Goal: Task Accomplishment & Management: Complete application form

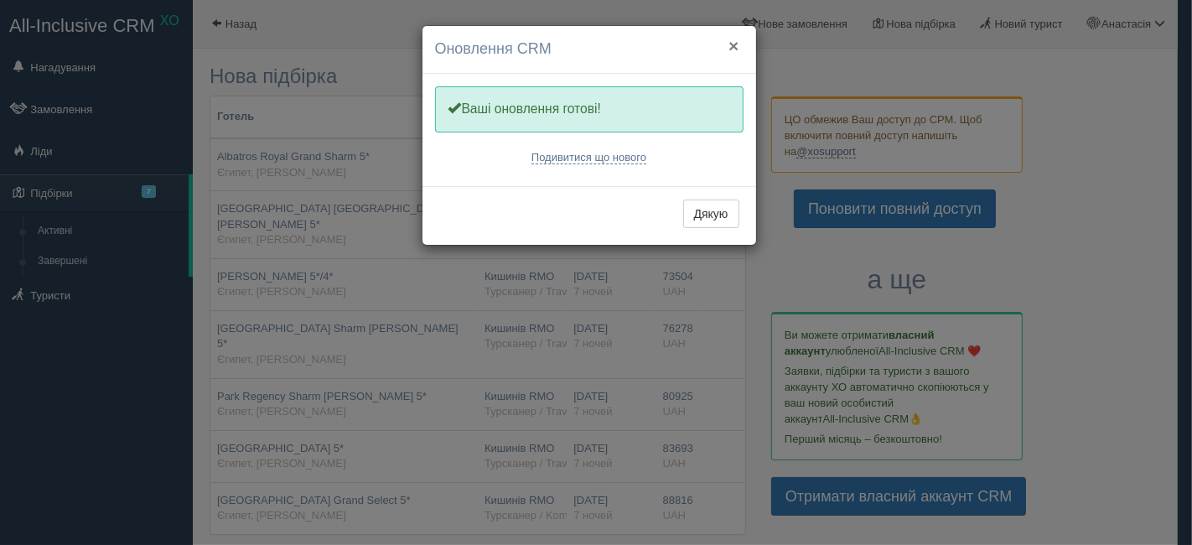
click at [735, 41] on button "×" at bounding box center [733, 46] width 10 height 18
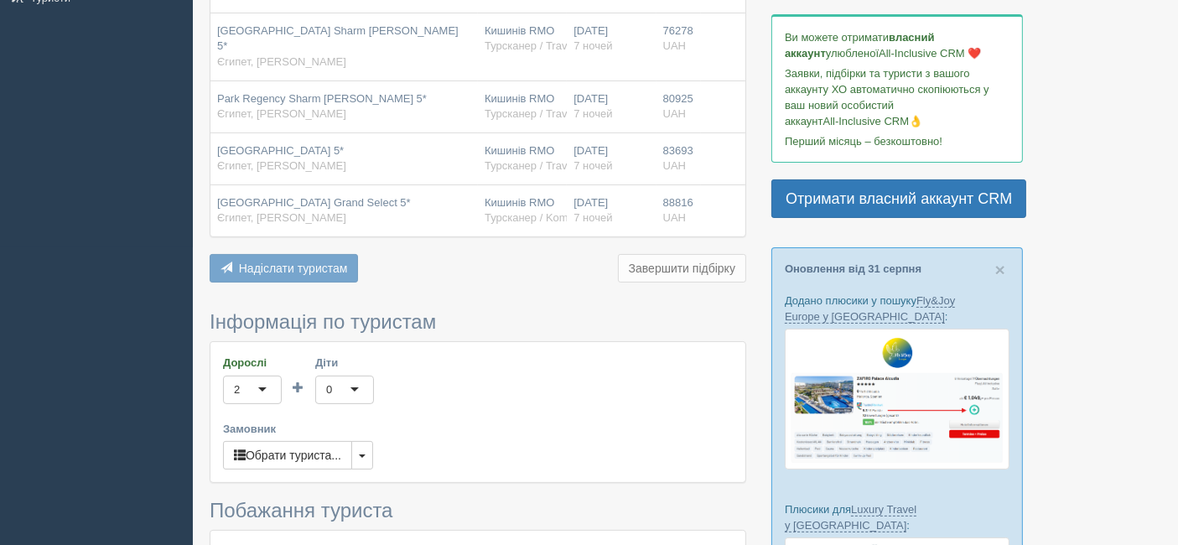
scroll to position [372, 0]
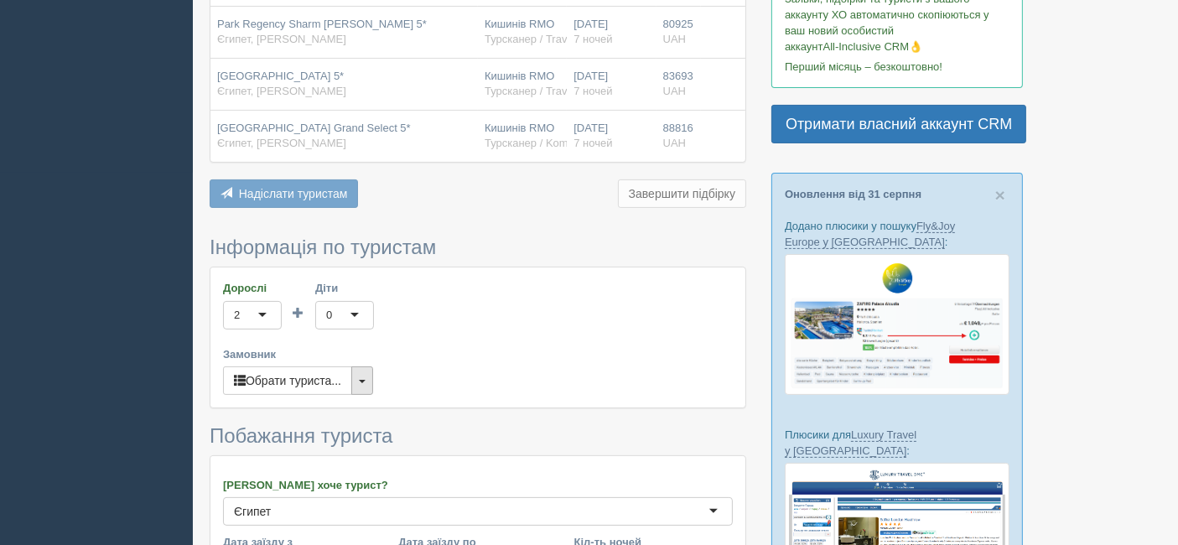
click at [362, 380] on span "button" at bounding box center [362, 381] width 7 height 3
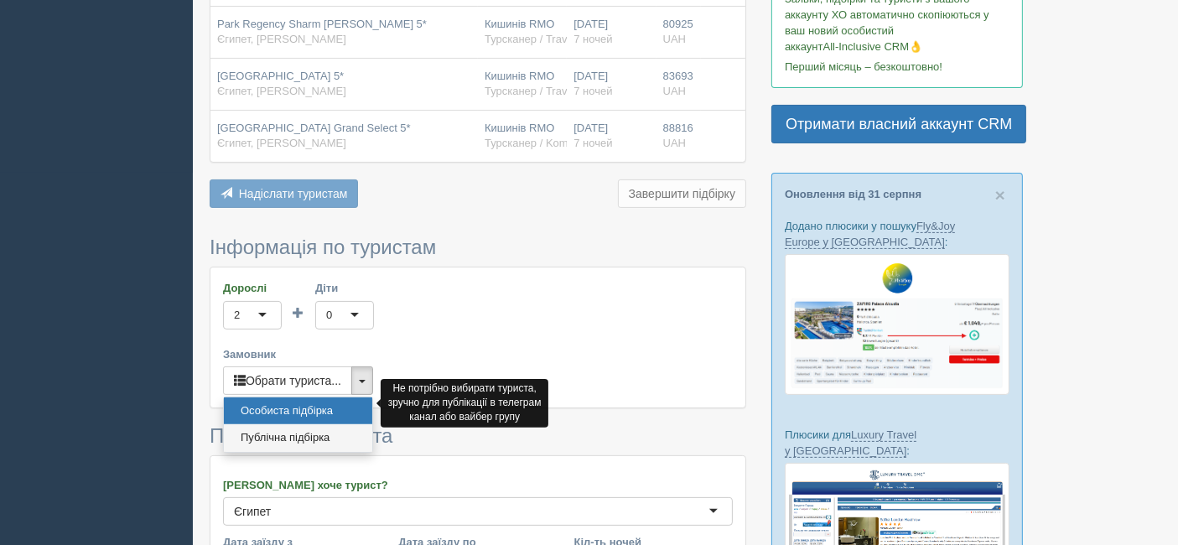
click at [339, 424] on link "Публічна підбірка" at bounding box center [298, 438] width 148 height 28
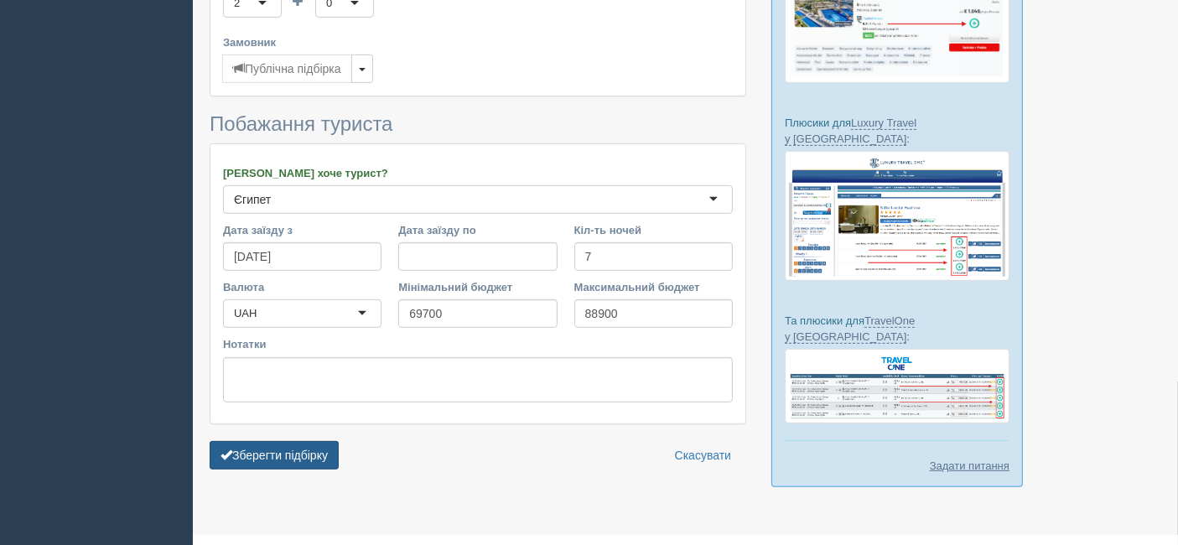
click at [322, 441] on button "Зберегти підбірку" at bounding box center [274, 455] width 129 height 28
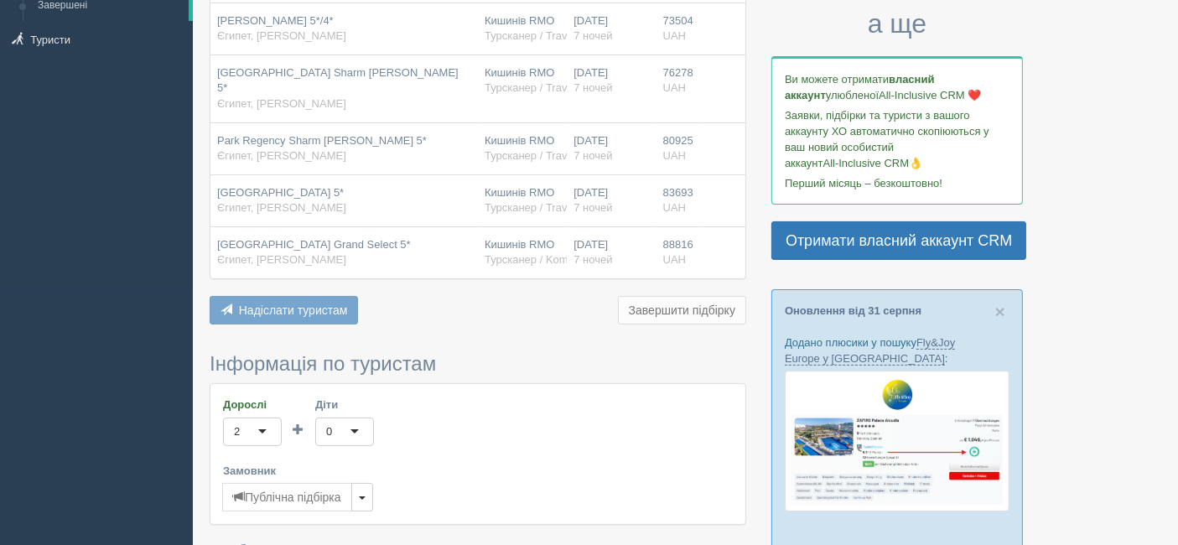
scroll to position [0, 0]
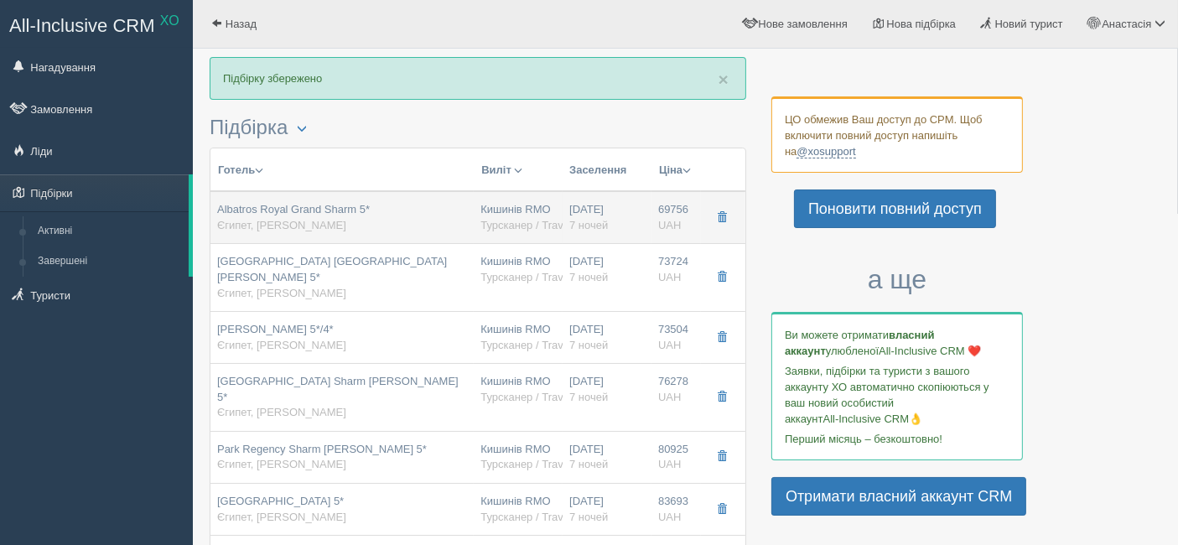
click at [369, 224] on div "Albatros Royal Grand Sharm 5* [GEOGRAPHIC_DATA], [PERSON_NAME]" at bounding box center [342, 217] width 250 height 31
type input "Albatros Royal Grand Sharm 5*"
type input "[URL][DOMAIN_NAME]"
type input "Єгипет"
type input "[PERSON_NAME]"
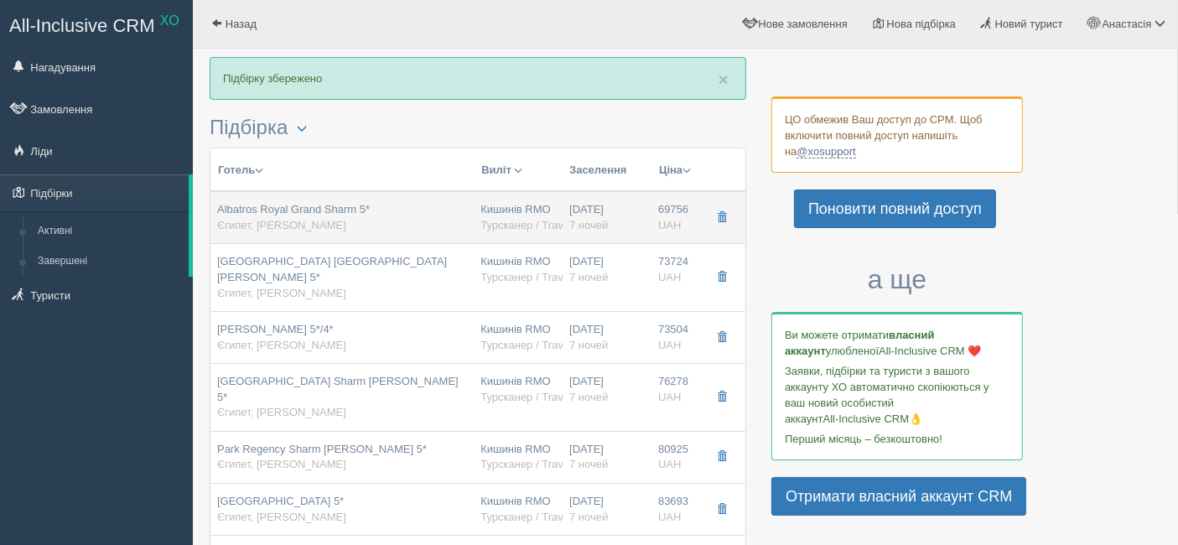
type input "69756.00"
type input "Кишинів RMO"
type input "Шарм-еш-Шейх SSH"
type input "09:00"
type input "12:30"
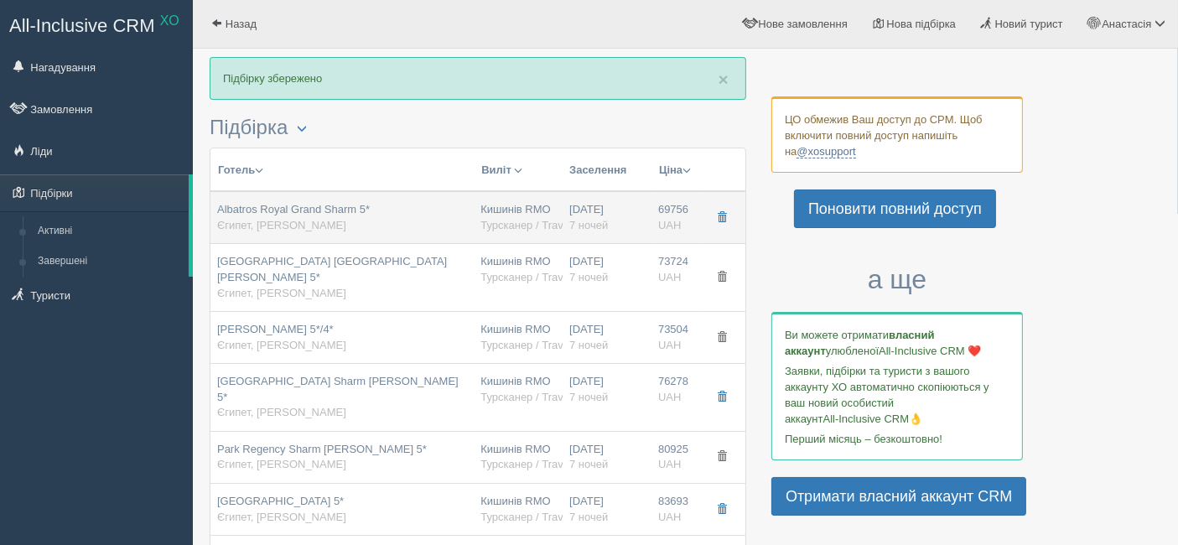
type input "Fly One"
type input "13:30"
type input "16:50"
type input "7"
type input "Superior Room Garden View"
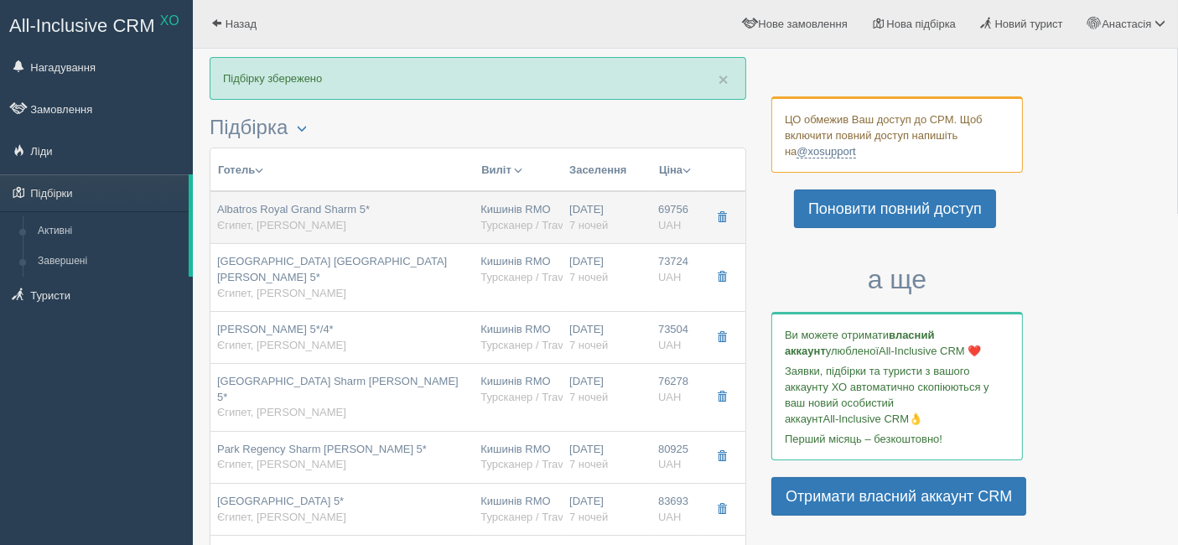
type input "AI"
type input "Турсканер / Travel One MD"
type input "[URL][DOMAIN_NAME]"
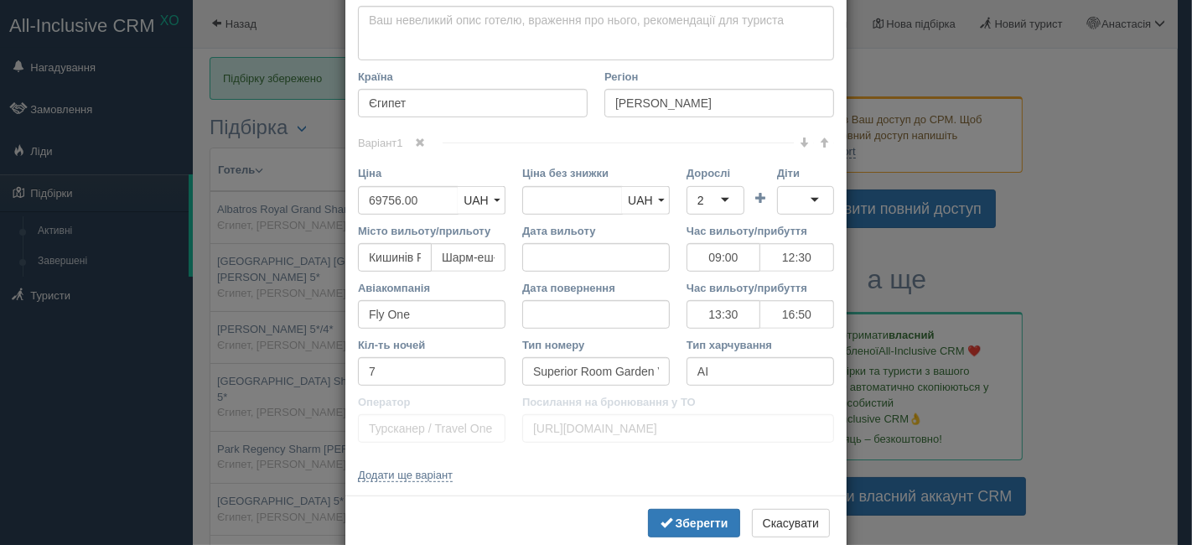
scroll to position [633, 0]
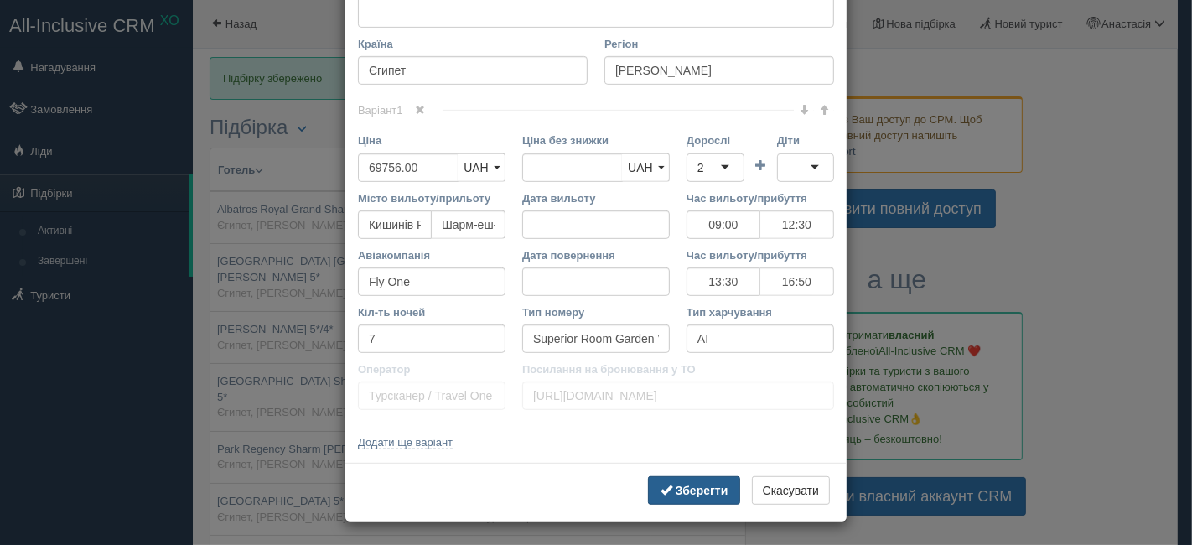
click at [682, 496] on button "Зберегти" at bounding box center [694, 490] width 92 height 28
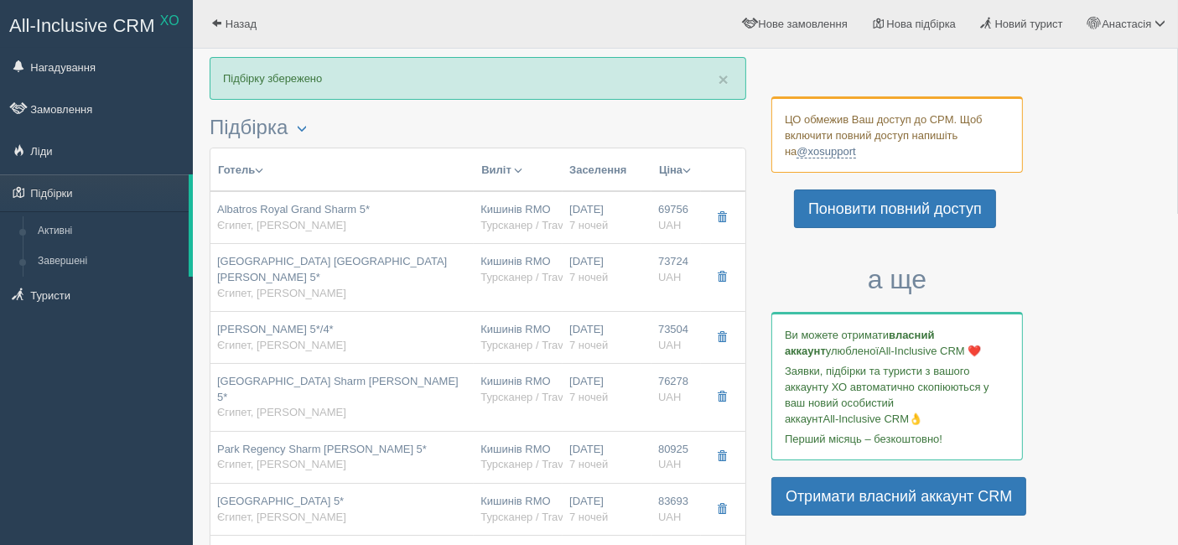
click at [279, 287] on span "Єгипет, [PERSON_NAME]" at bounding box center [281, 293] width 129 height 13
type input "[GEOGRAPHIC_DATA] [GEOGRAPHIC_DATA][PERSON_NAME] 5*"
type input "[URL][DOMAIN_NAME]"
type input "73724.00"
type input "09:00"
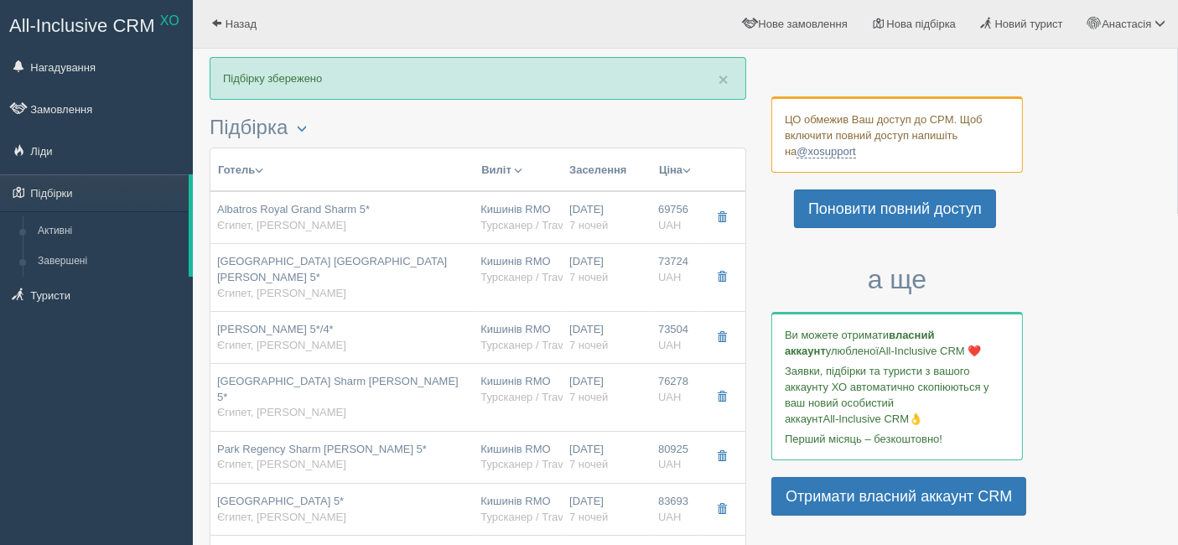
type input "12:30"
type input "13:30"
type input "16:50"
type input "Standard Room Garden View"
type input "[URL][DOMAIN_NAME]"
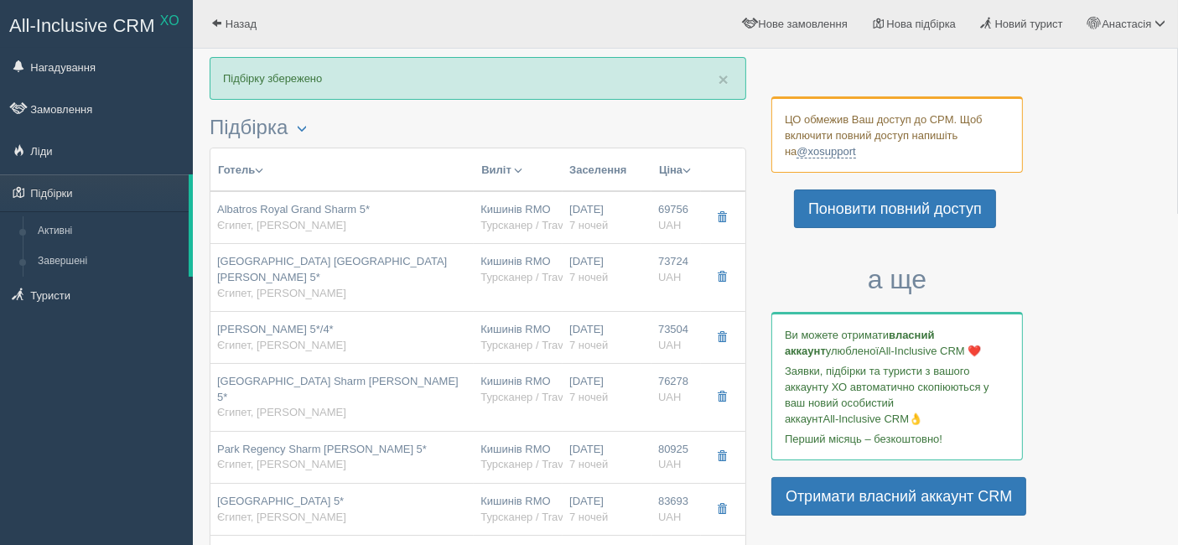
scroll to position [0, 0]
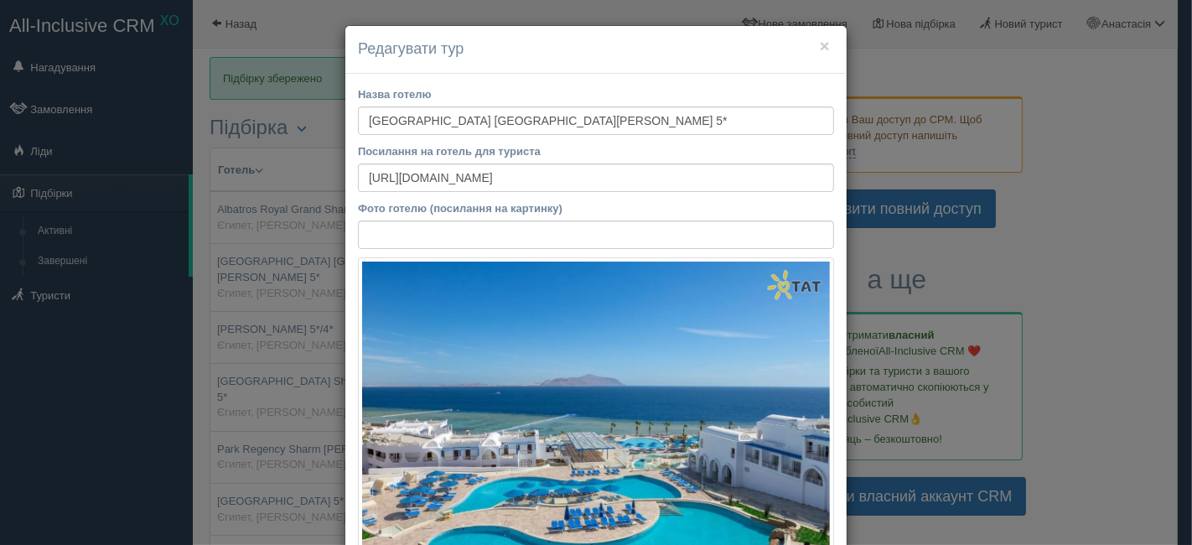
click at [279, 280] on div "× Редагувати тур Назва готелю [GEOGRAPHIC_DATA] [GEOGRAPHIC_DATA][PERSON_NAME] …" at bounding box center [596, 272] width 1192 height 545
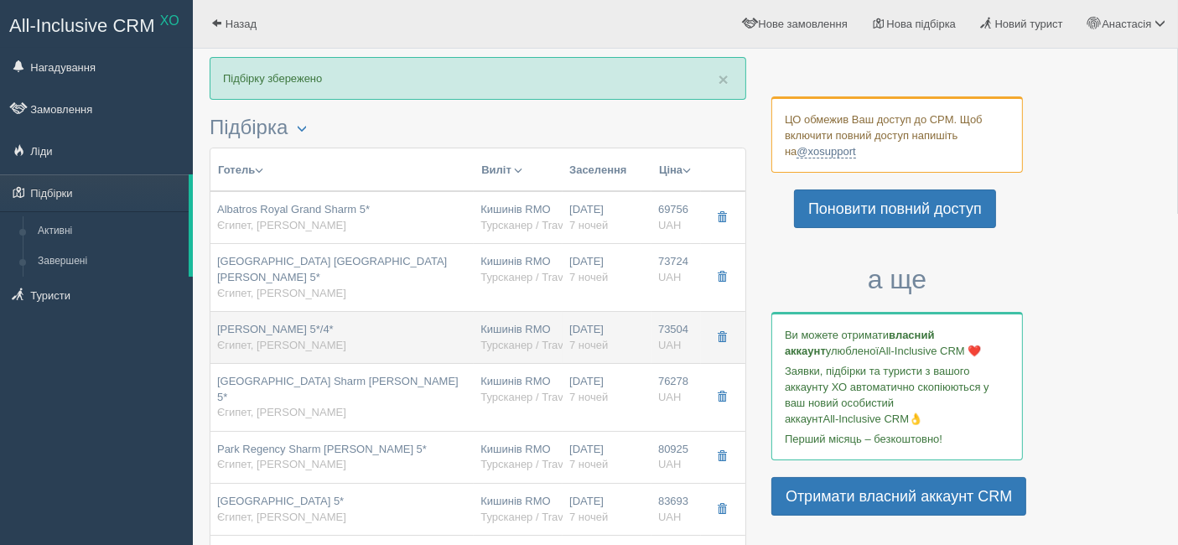
click at [279, 323] on span "[PERSON_NAME] 5*/4*" at bounding box center [275, 329] width 117 height 13
type input "[PERSON_NAME] 5*/4*"
type input "[URL][DOMAIN_NAME]"
type input "73504.00"
type input "09:00"
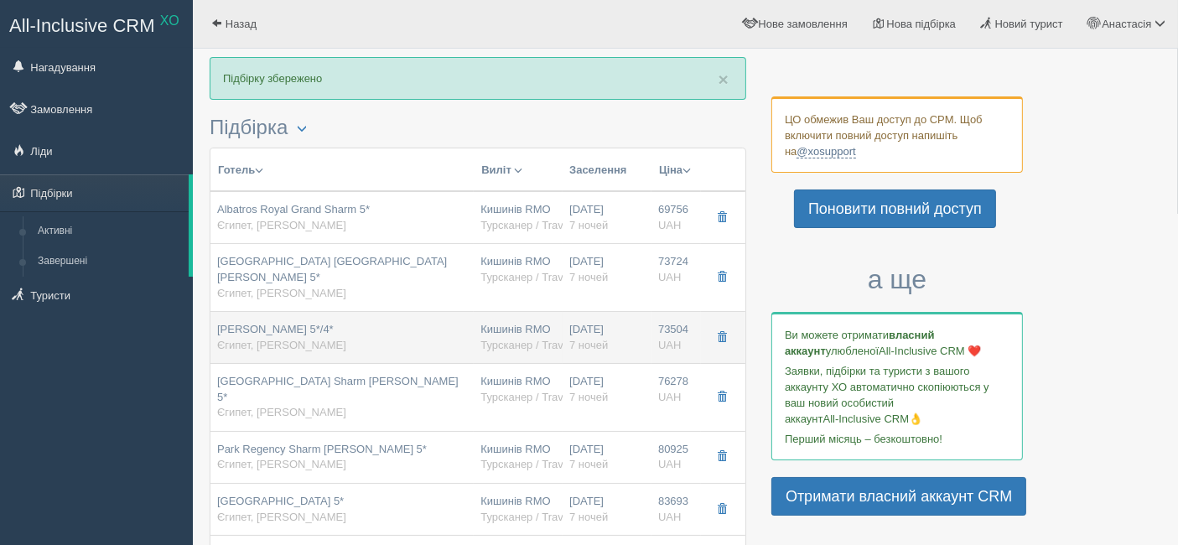
type input "12:30"
type input "13:30"
type input "16:50"
type input "Family [GEOGRAPHIC_DATA]"
type input "[URL][DOMAIN_NAME]"
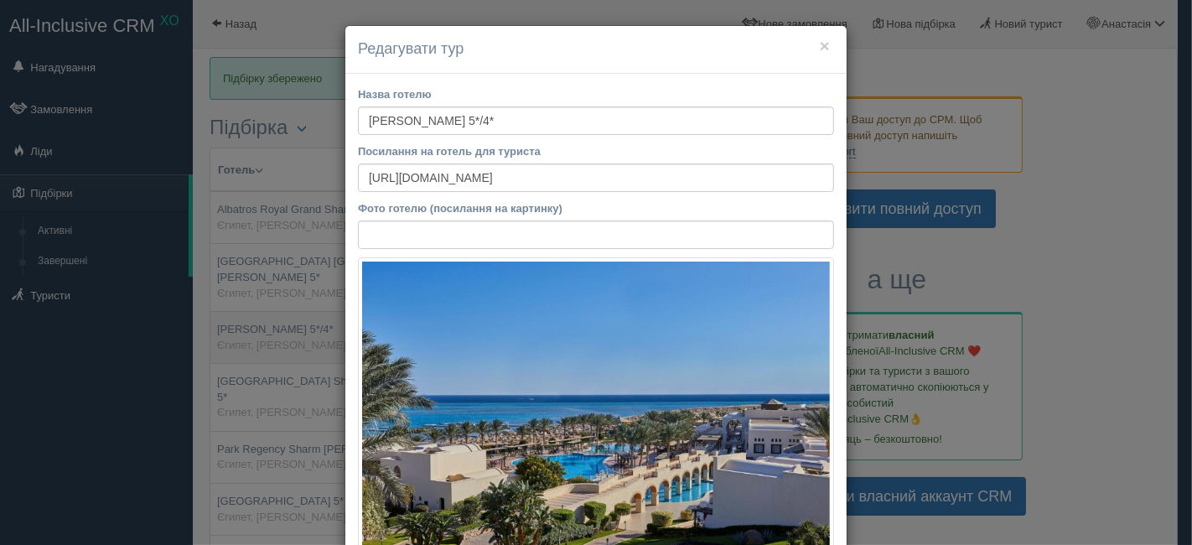
click at [279, 313] on div "× Редагувати тур Назва готелю [PERSON_NAME] 5*/4* Посилання на готель для турис…" at bounding box center [596, 272] width 1192 height 545
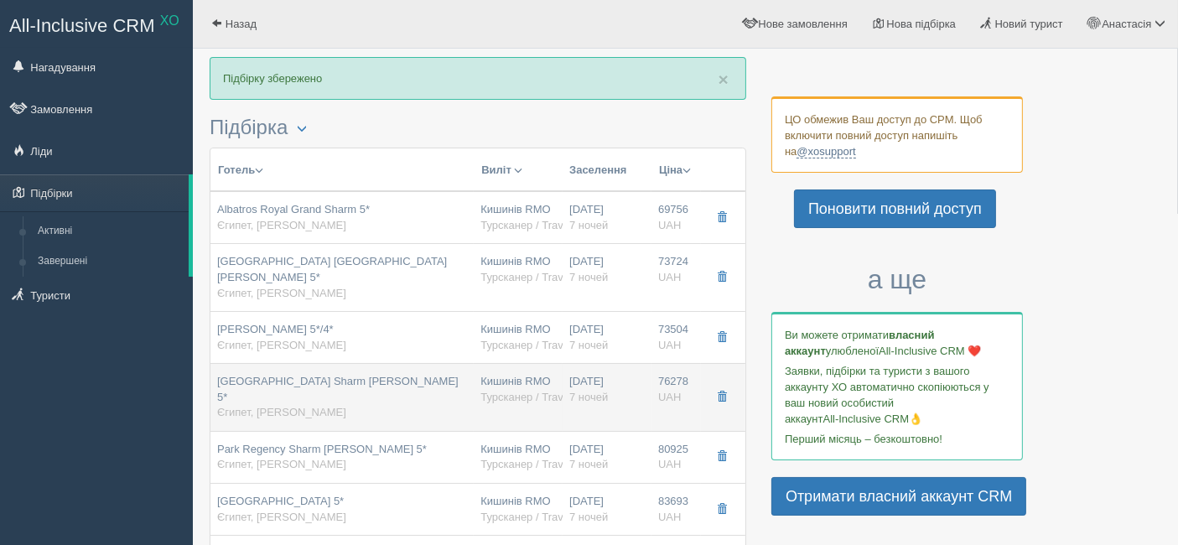
click at [282, 375] on span "[GEOGRAPHIC_DATA] Sharm [PERSON_NAME] 5*" at bounding box center [337, 389] width 241 height 28
type input "[GEOGRAPHIC_DATA] Sharm [PERSON_NAME] 5*"
type input "[URL][DOMAIN_NAME]"
type input "76278.00"
type input "09:00"
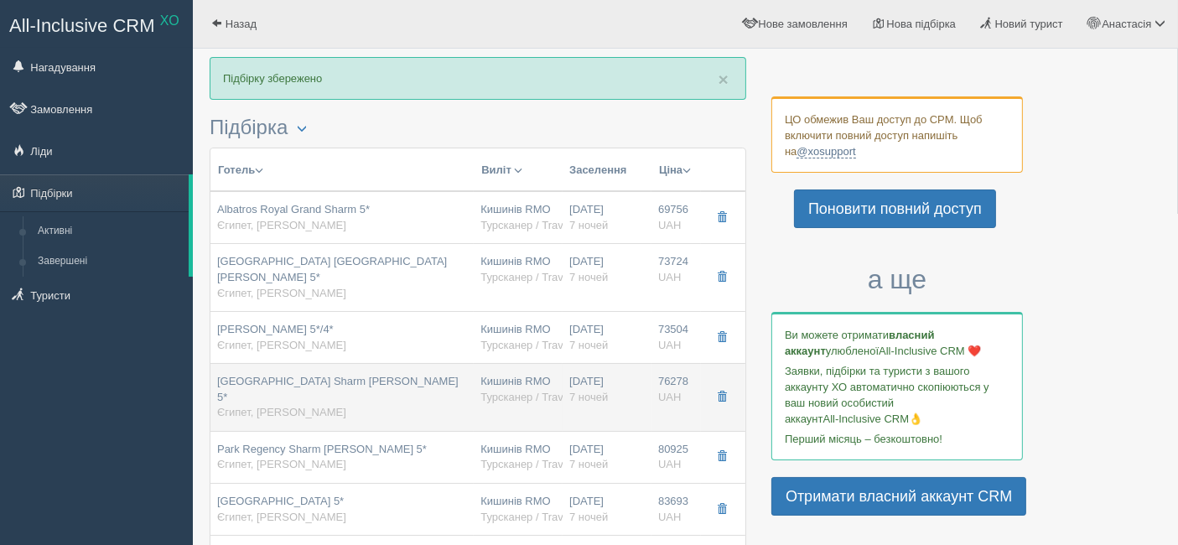
type input "12:30"
type input "FlyOne"
type input "13:30"
type input "16:50"
type input "[GEOGRAPHIC_DATA]"
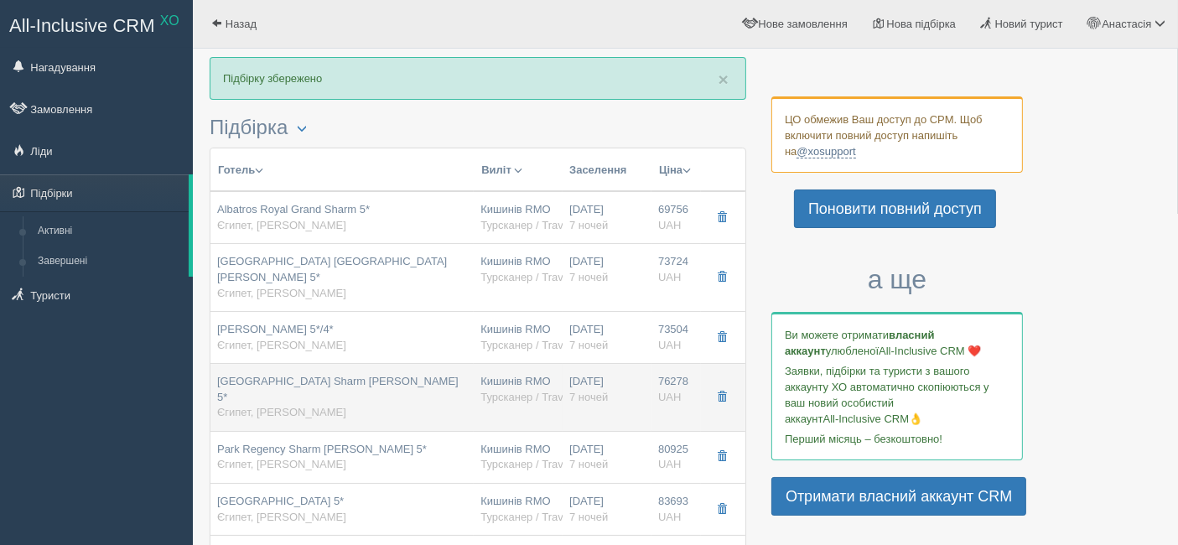
type input "[URL][DOMAIN_NAME]"
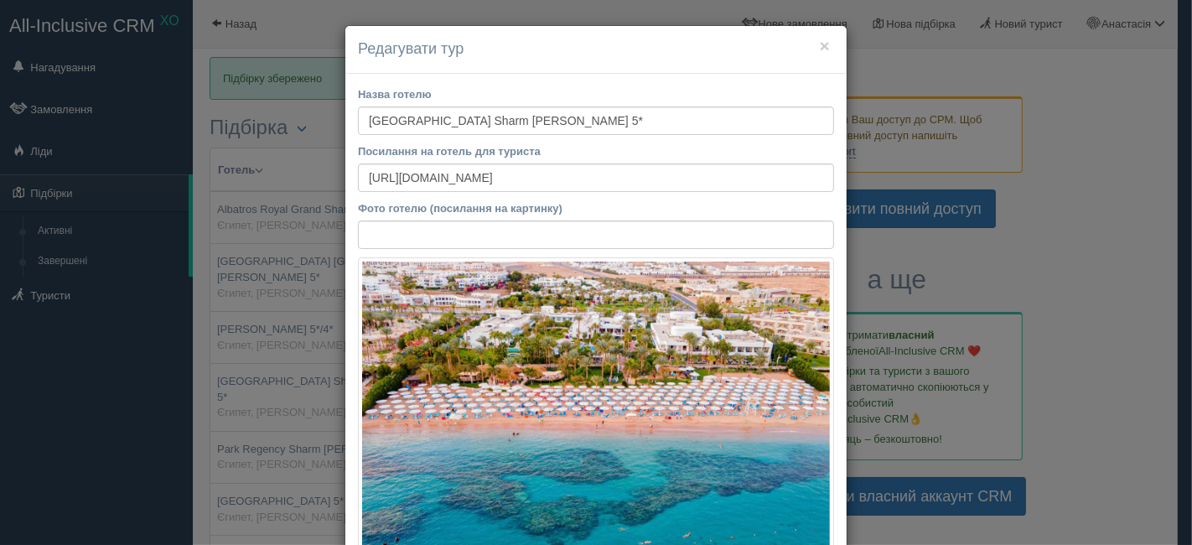
click at [282, 370] on div "× Редагувати тур Назва готелю [GEOGRAPHIC_DATA] [GEOGRAPHIC_DATA][PERSON_NAME] …" at bounding box center [596, 272] width 1192 height 545
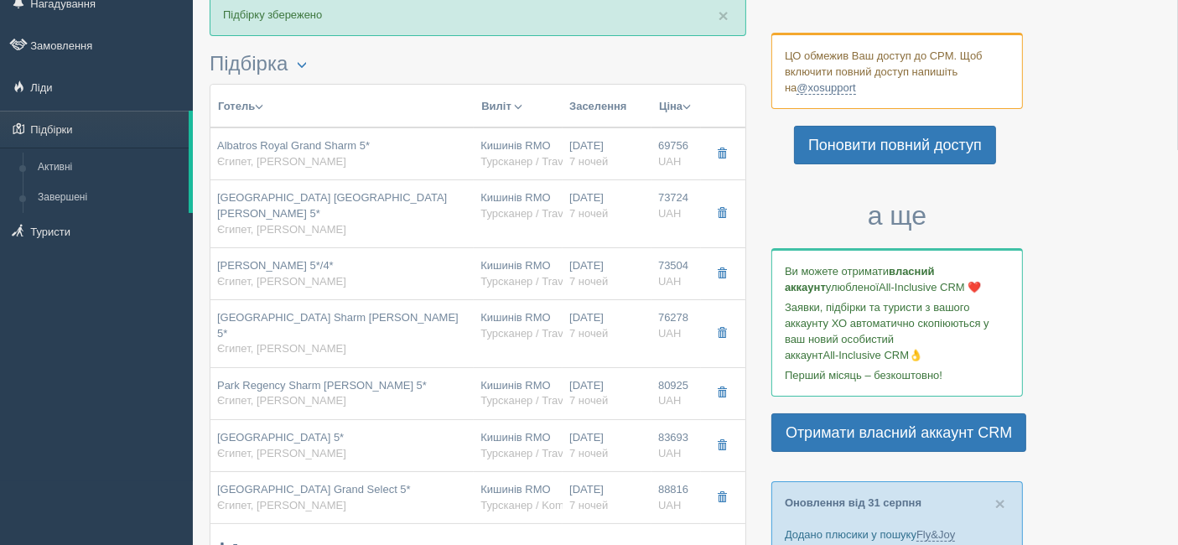
scroll to position [93, 0]
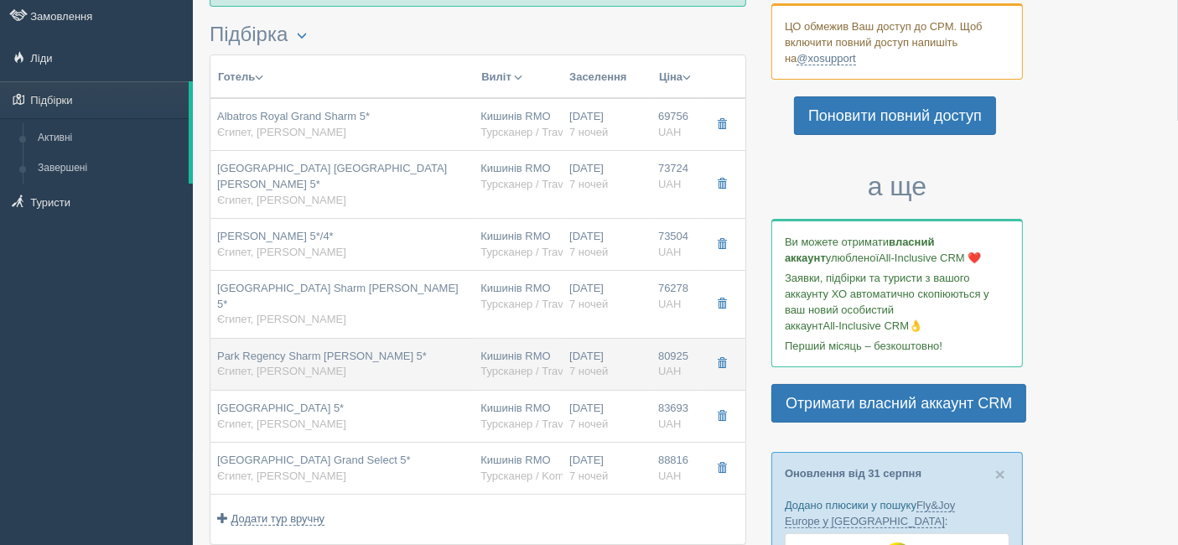
click at [272, 349] on div "Park Regency Sharm [PERSON_NAME] 5* [GEOGRAPHIC_DATA], [PERSON_NAME]" at bounding box center [322, 364] width 210 height 31
type input "Park Regency Sharm [PERSON_NAME] 5*"
type input "[URL][DOMAIN_NAME]"
type input "80925.00"
type input "09:00"
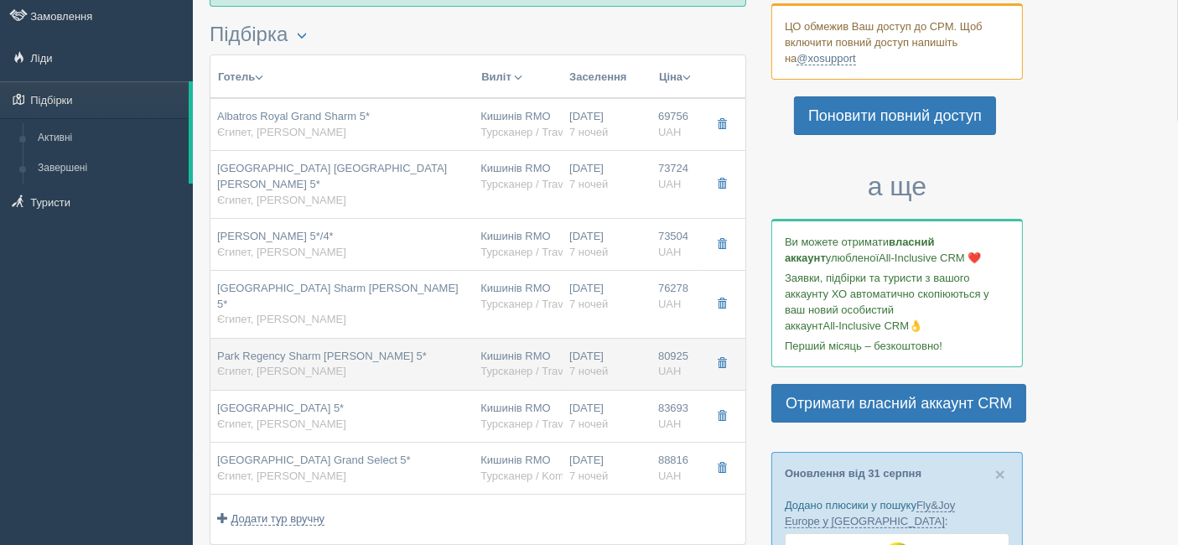
type input "12:30"
type input "Fly One"
type input "13:30"
type input "16:50"
type input "Standard Sea View Room"
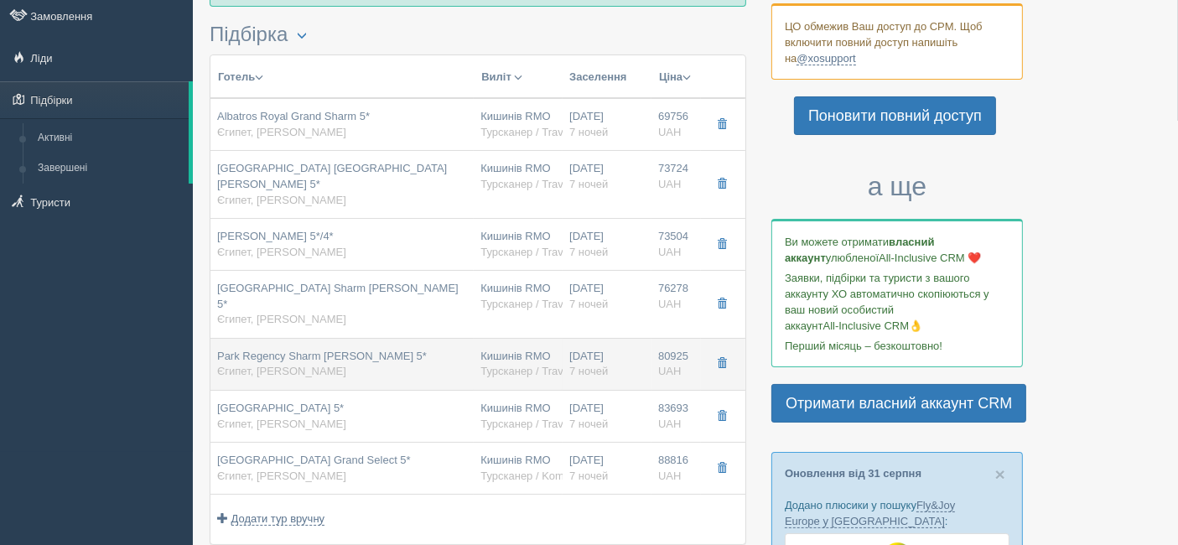
type input "[URL][DOMAIN_NAME]"
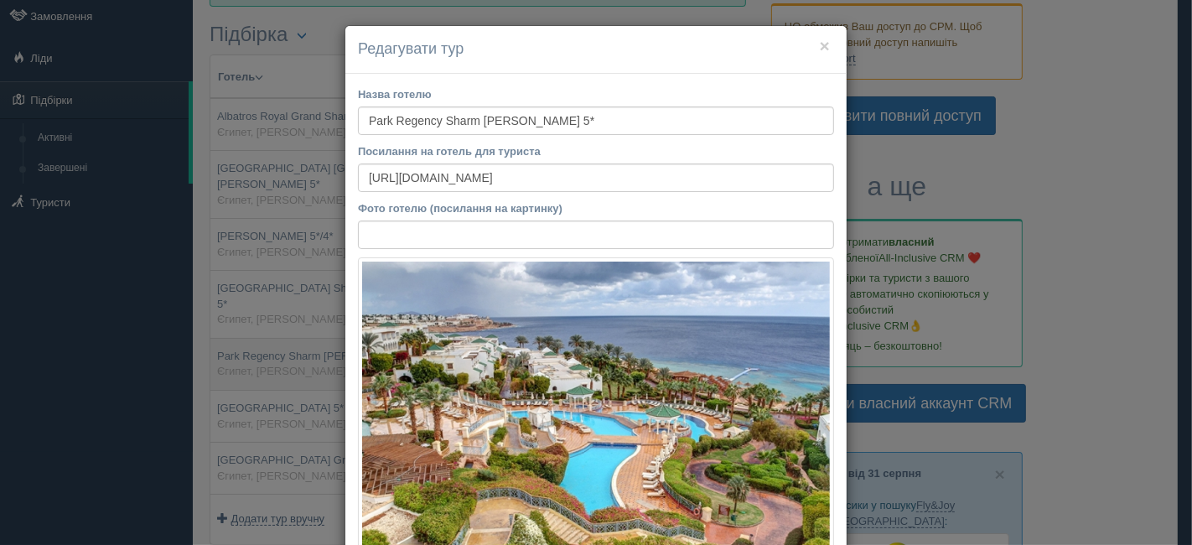
click at [272, 329] on div "× Редагувати тур Назва готелю [GEOGRAPHIC_DATA][PERSON_NAME] 5* Посилання на го…" at bounding box center [596, 272] width 1192 height 545
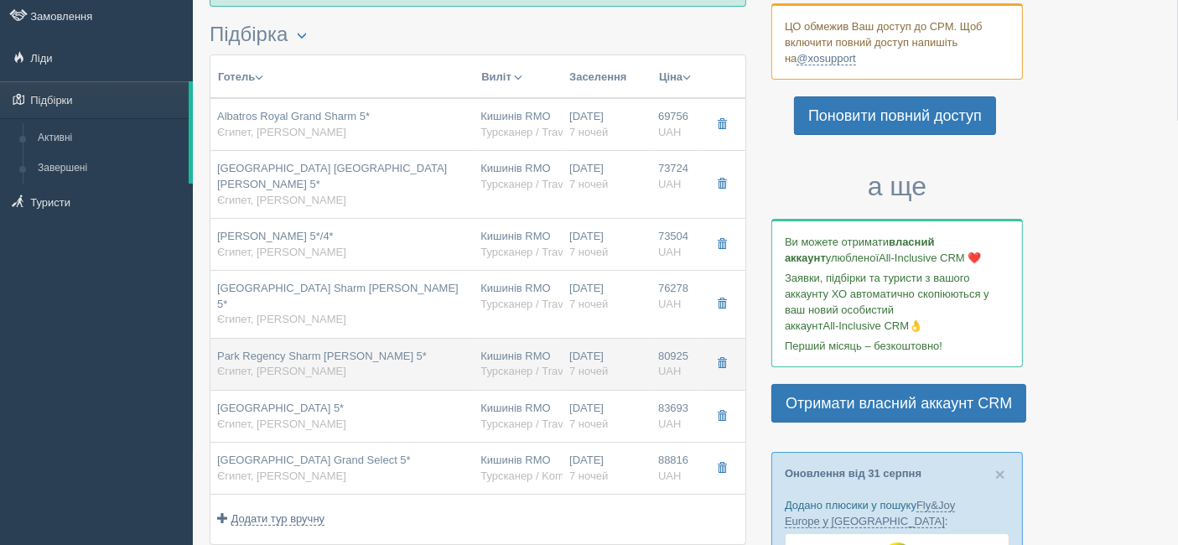
scroll to position [279, 0]
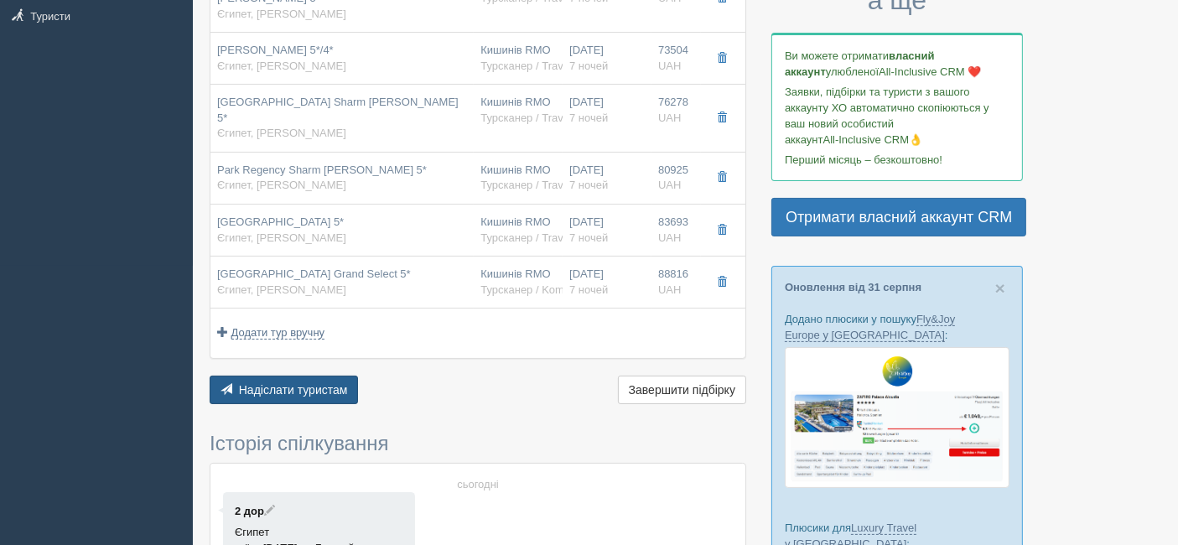
click at [284, 383] on span "Надіслати туристам" at bounding box center [293, 389] width 109 height 13
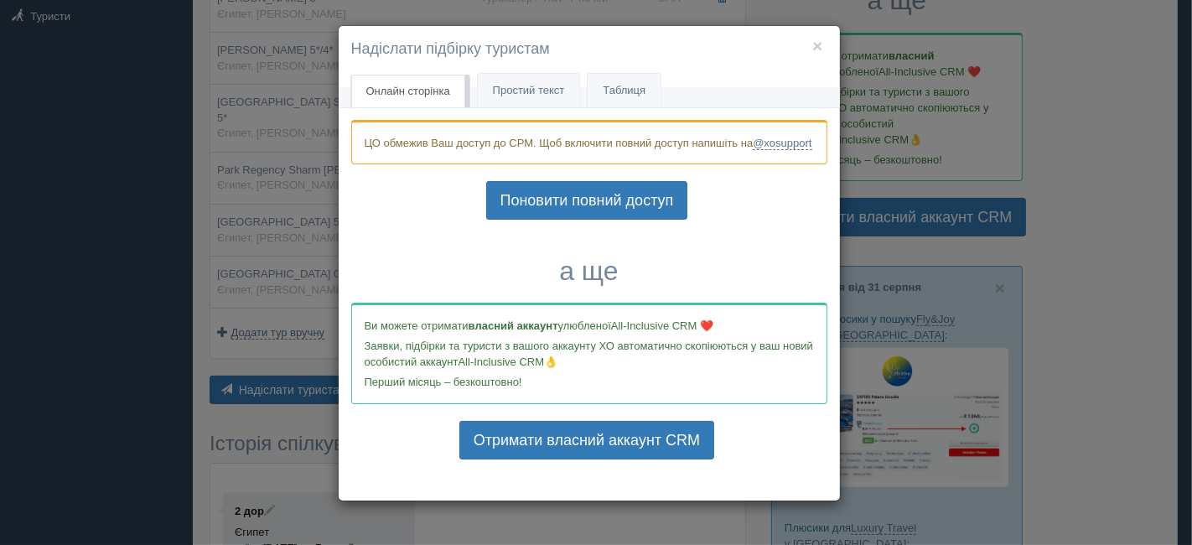
click at [0, 378] on div "× Надіслати підбірку туристам Онлайн сторінка Онлайн Простий текст Текст Таблиц…" at bounding box center [596, 272] width 1192 height 545
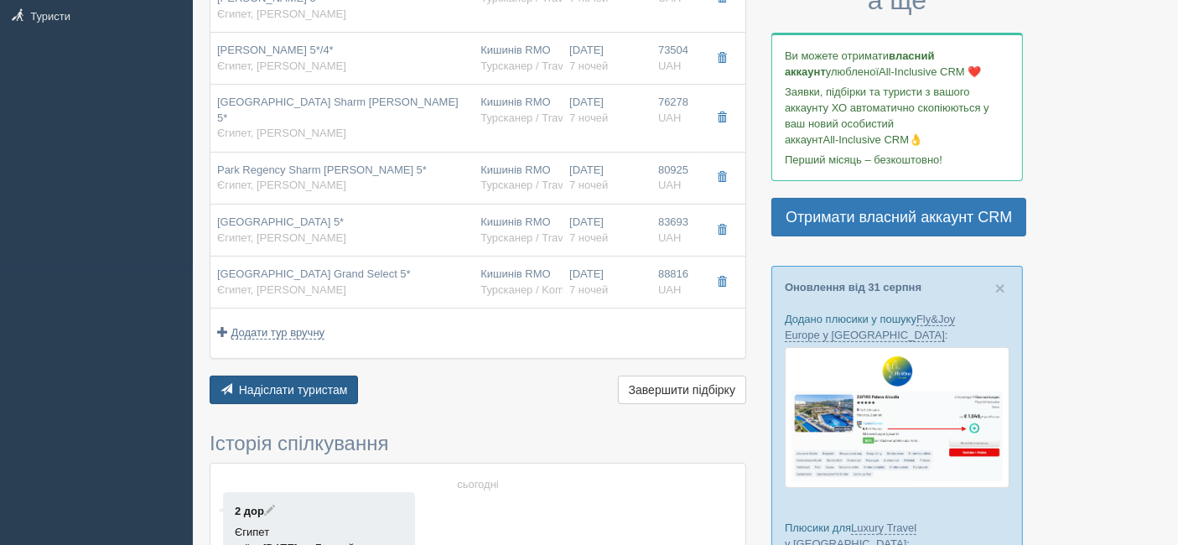
click at [314, 383] on span "Надіслати туристам" at bounding box center [293, 389] width 109 height 13
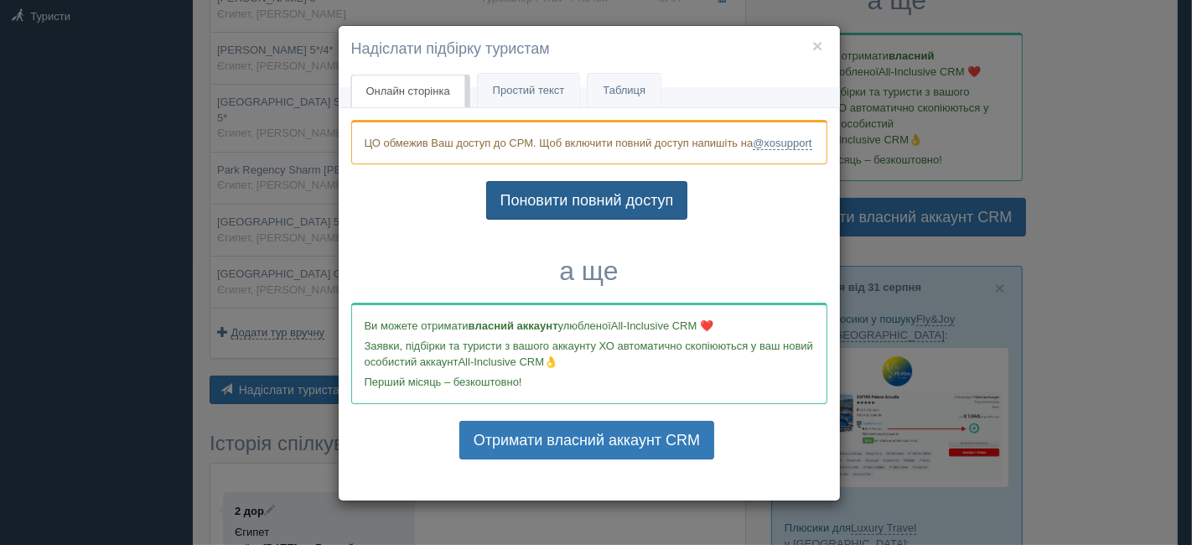
click at [521, 220] on link "Поновити повний доступ" at bounding box center [587, 200] width 202 height 39
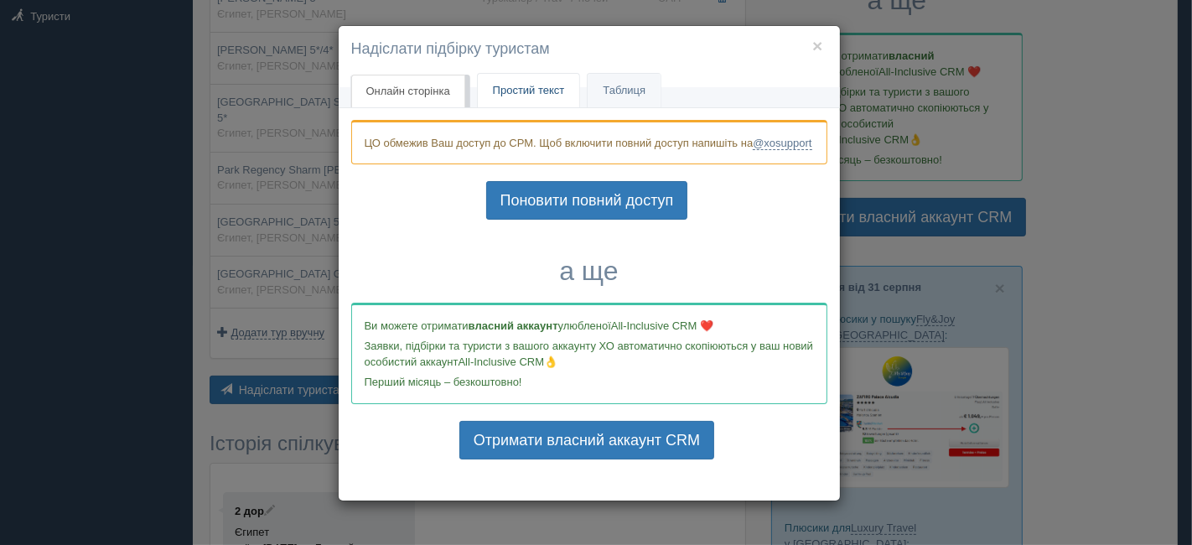
click at [517, 95] on span "Простий текст" at bounding box center [529, 90] width 72 height 13
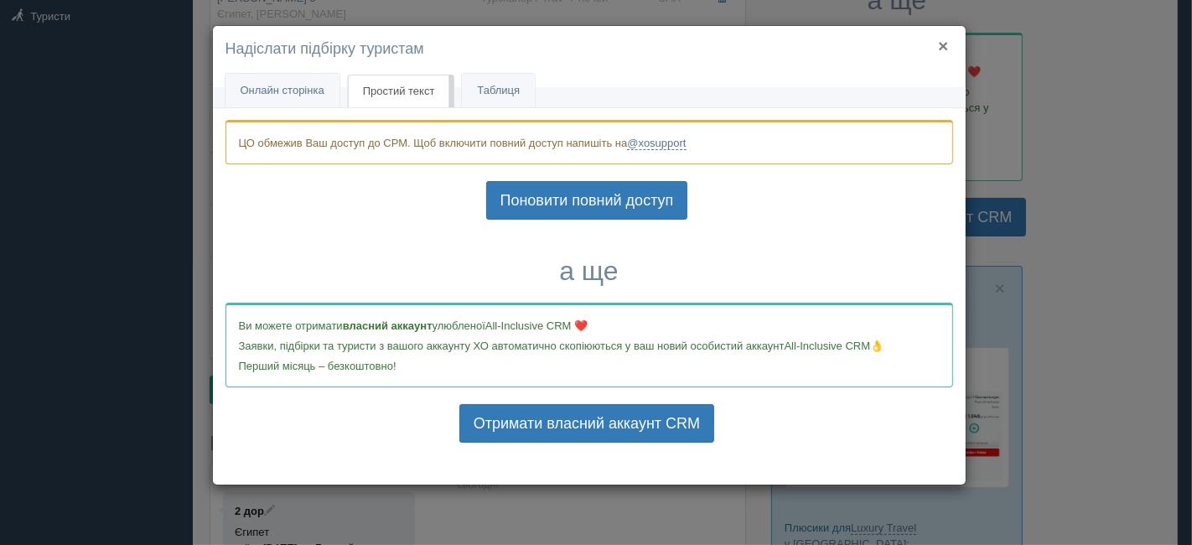
click at [943, 44] on button "×" at bounding box center [943, 46] width 10 height 18
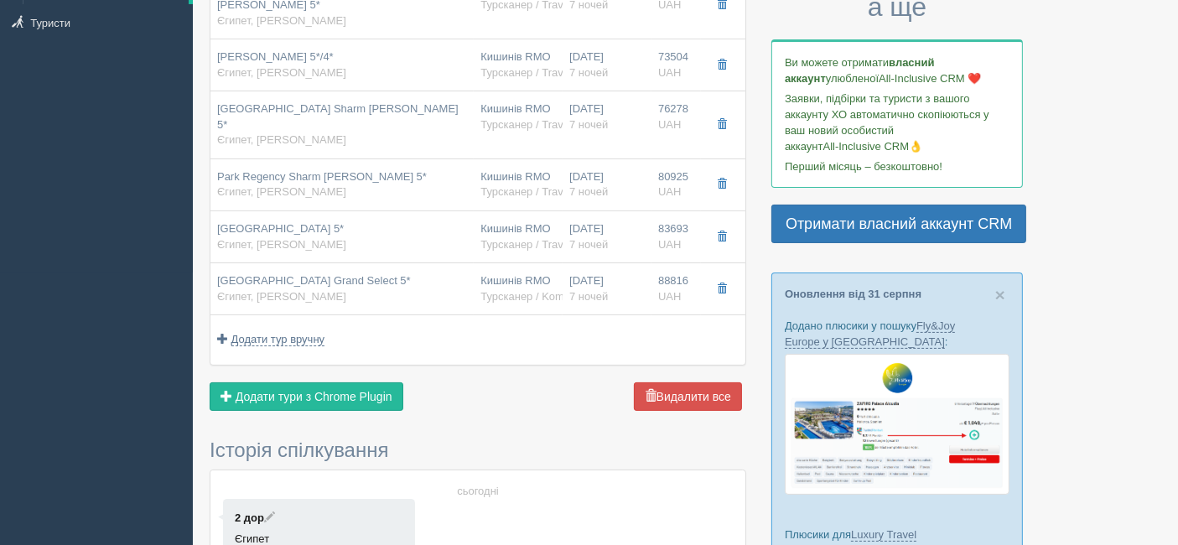
scroll to position [0, 0]
